Goal: Navigation & Orientation: Find specific page/section

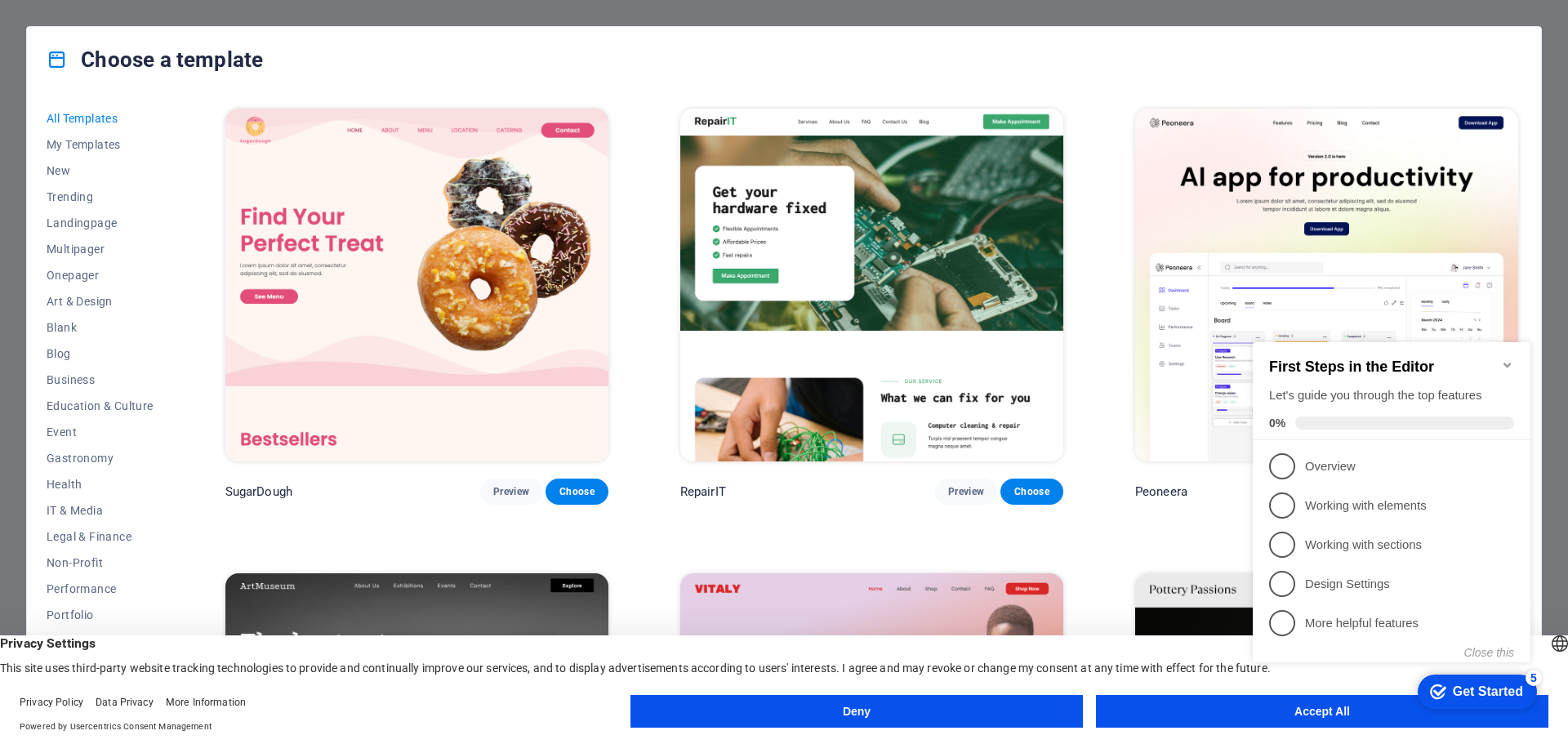
click at [1215, 713] on button "Accept All" at bounding box center [1322, 712] width 452 height 33
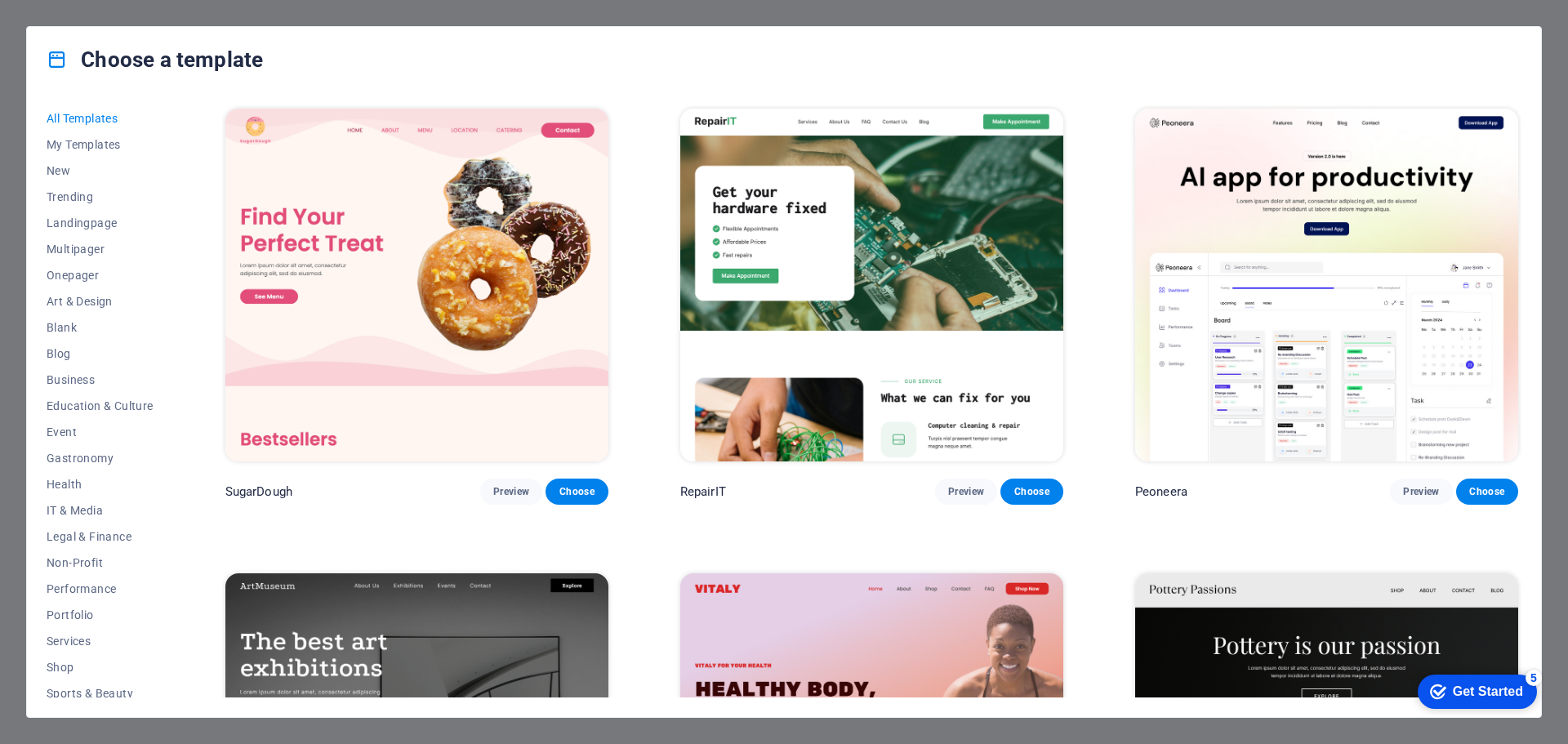
click at [0, 101] on div "Choose a template All Templates My Templates New Trending Landingpage Multipage…" at bounding box center [784, 372] width 1568 height 744
click at [1542, 84] on div "Choose a template All Templates My Templates New Trending Landingpage Multipage…" at bounding box center [784, 372] width 1568 height 744
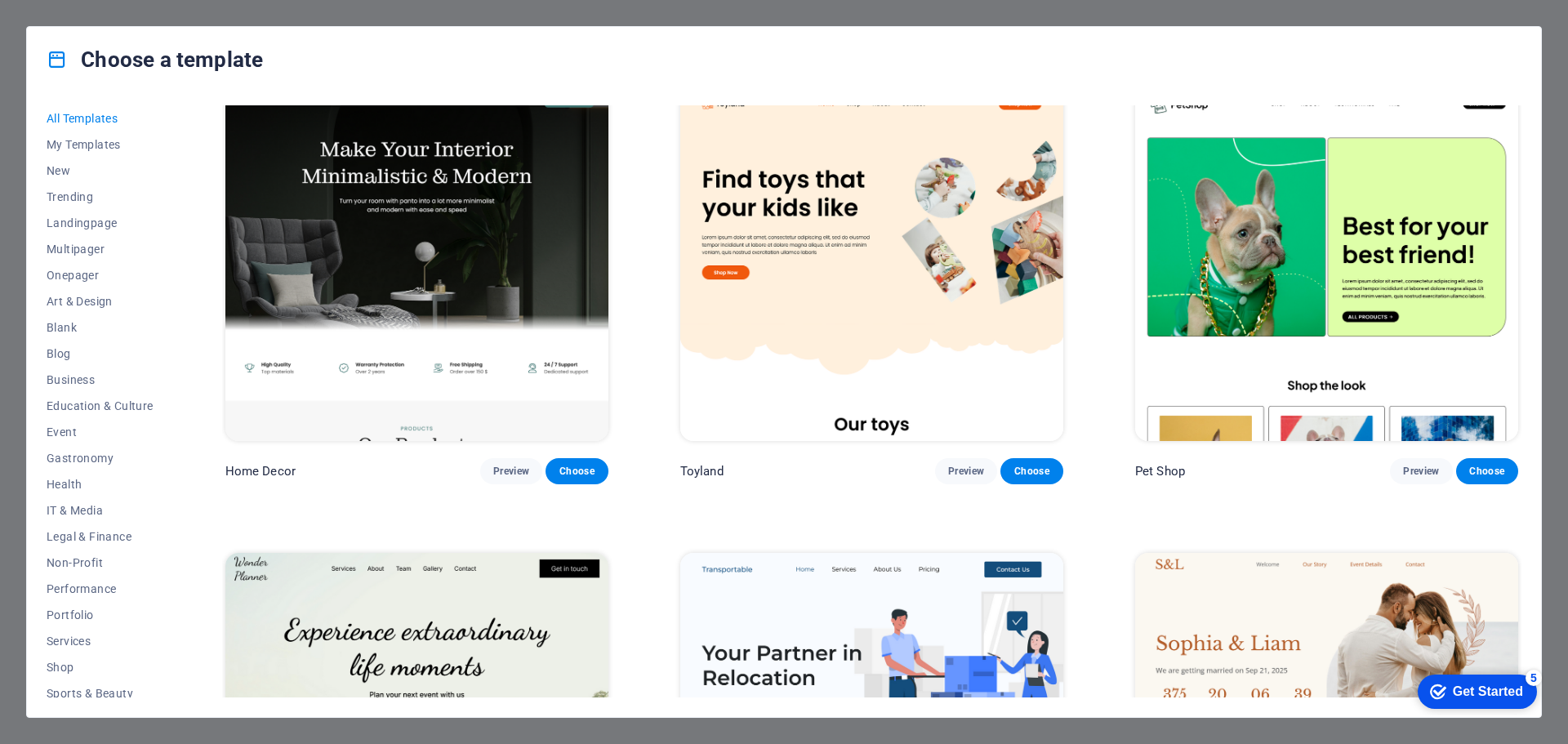
scroll to position [817, 0]
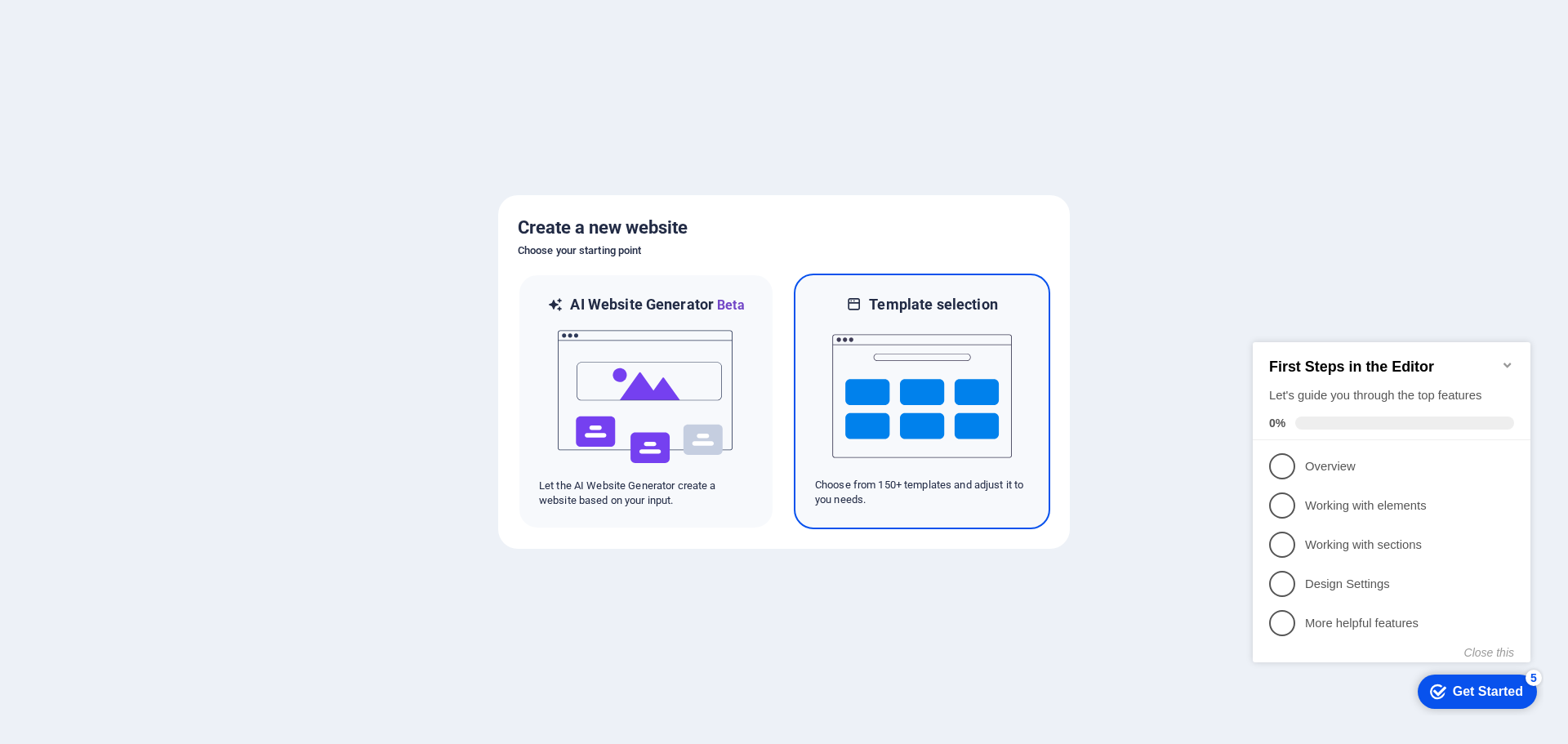
click at [934, 407] on img at bounding box center [921, 396] width 179 height 163
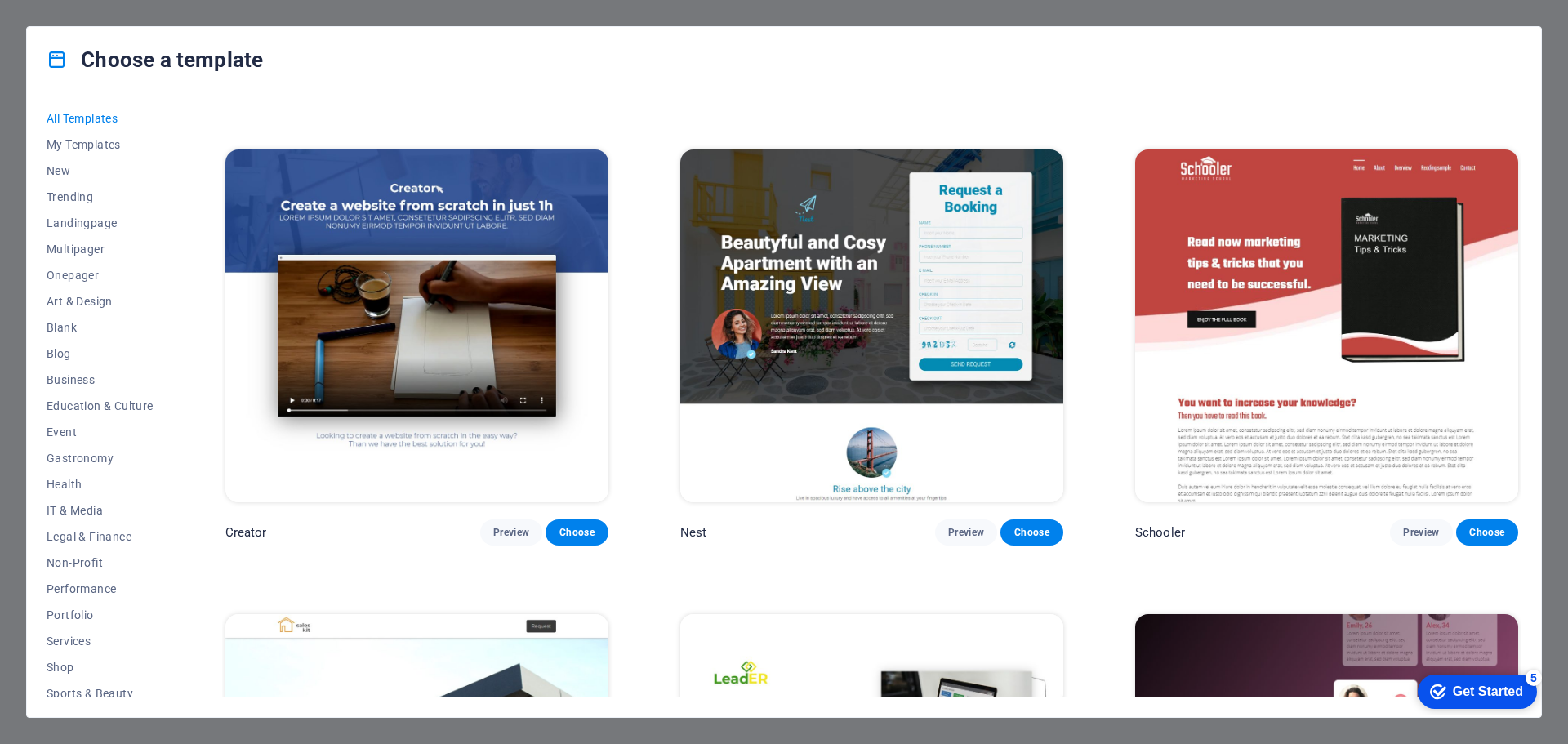
scroll to position [8416, 0]
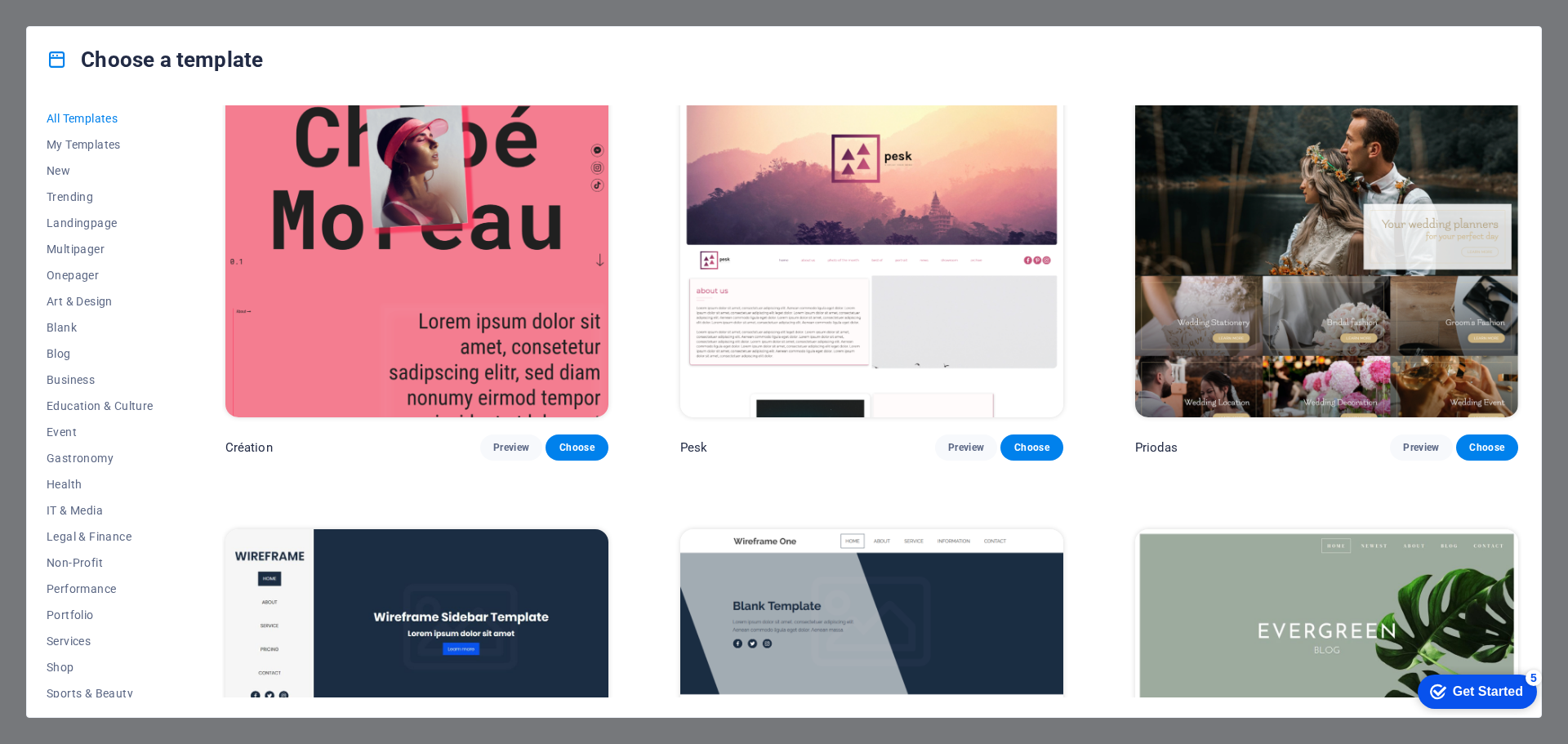
click at [1544, 18] on div "Choose a template All Templates My Templates New Trending Landingpage Multipage…" at bounding box center [784, 372] width 1568 height 744
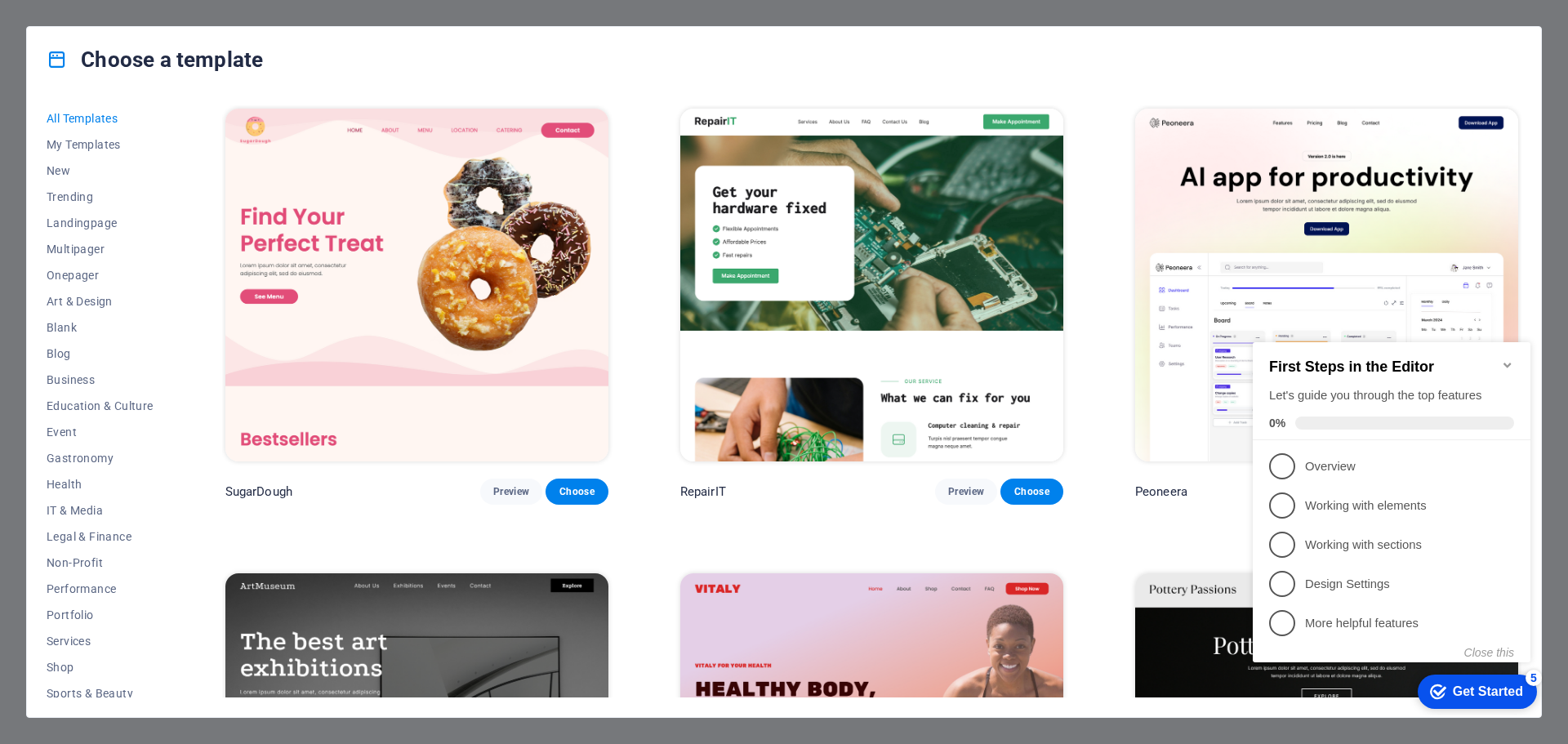
click at [1511, 18] on div "Choose a template All Templates My Templates New Trending Landingpage Multipage…" at bounding box center [784, 372] width 1568 height 744
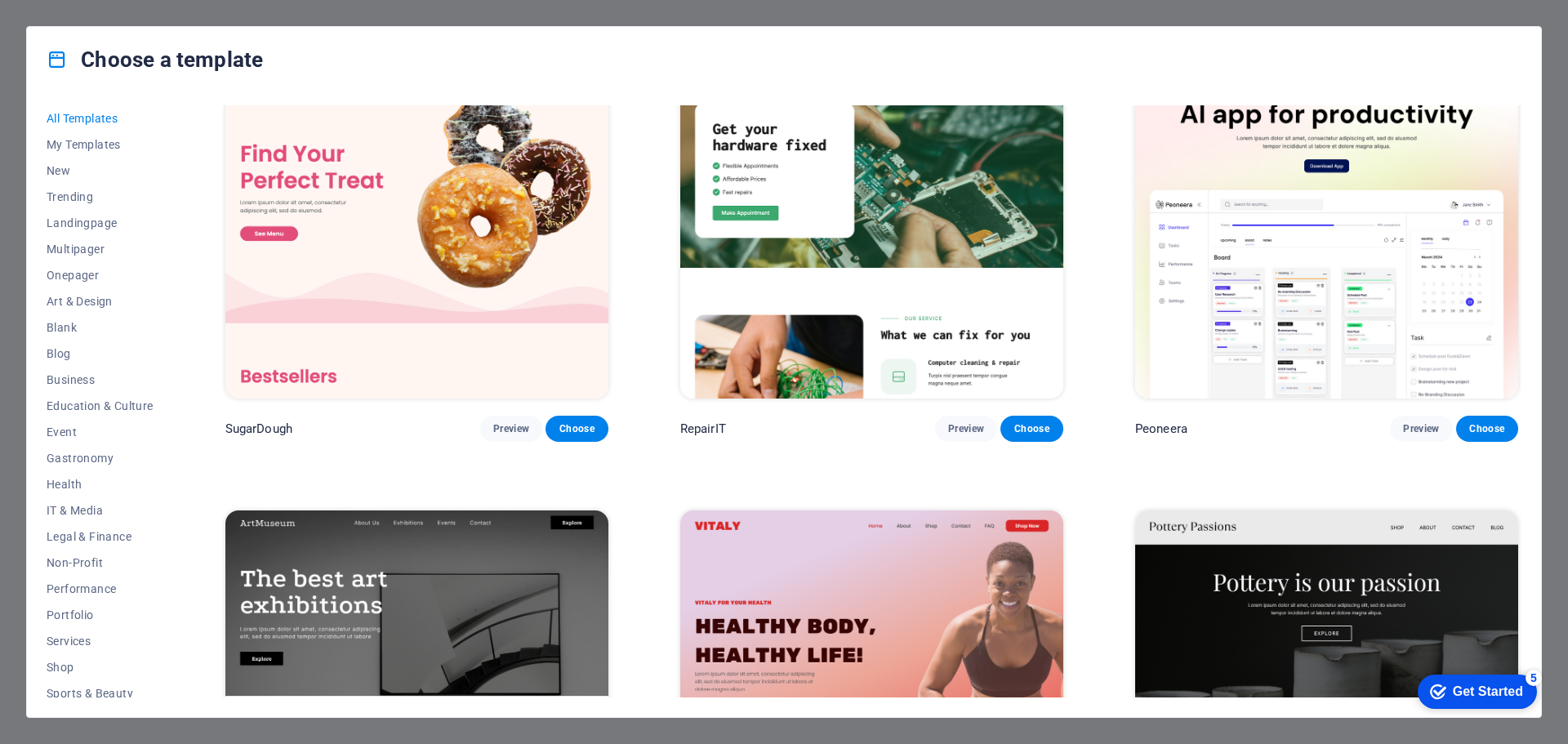
scroll to position [163, 0]
